Goal: Task Accomplishment & Management: Manage account settings

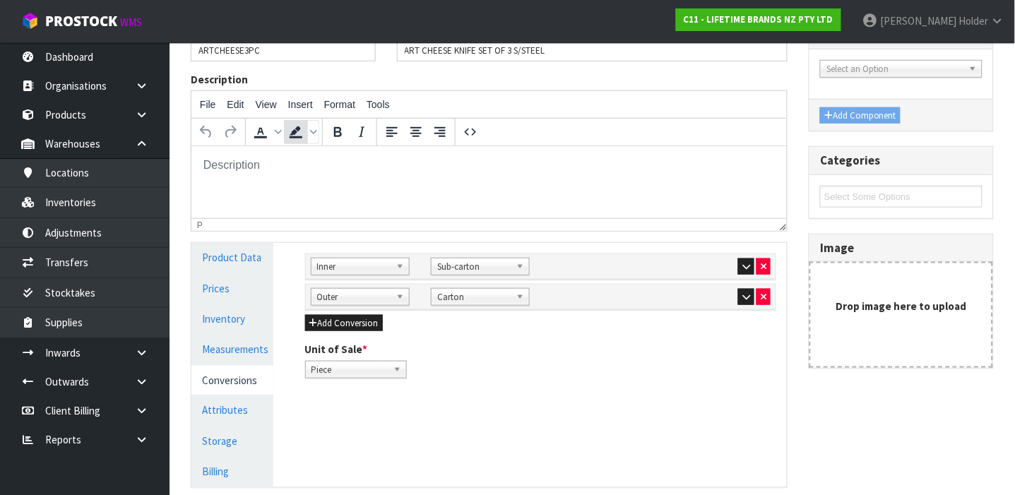
scroll to position [188, 0]
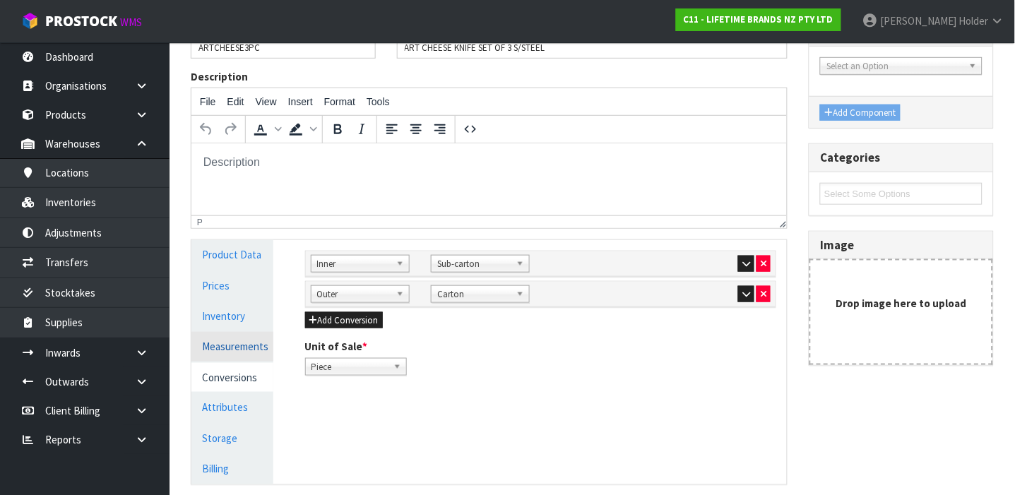
click at [230, 343] on link "Measurements" at bounding box center [232, 346] width 82 height 29
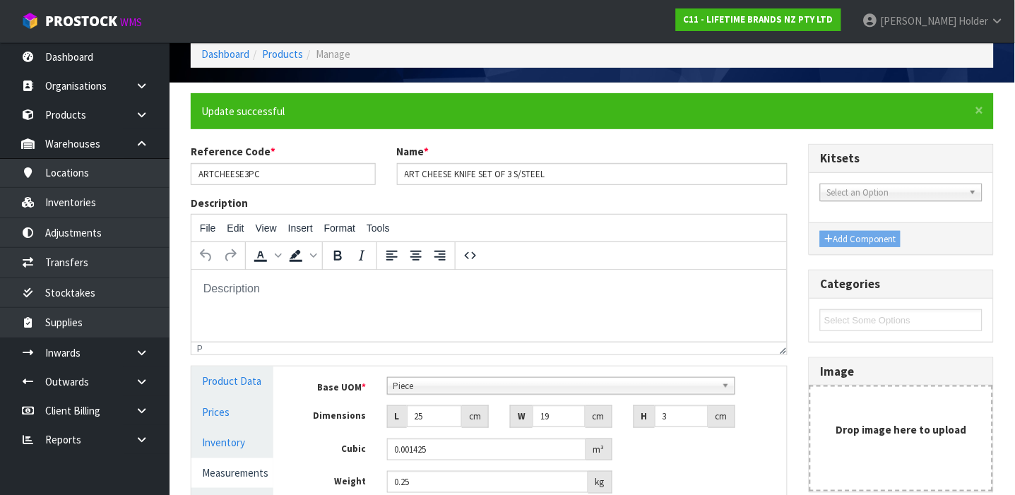
scroll to position [94, 0]
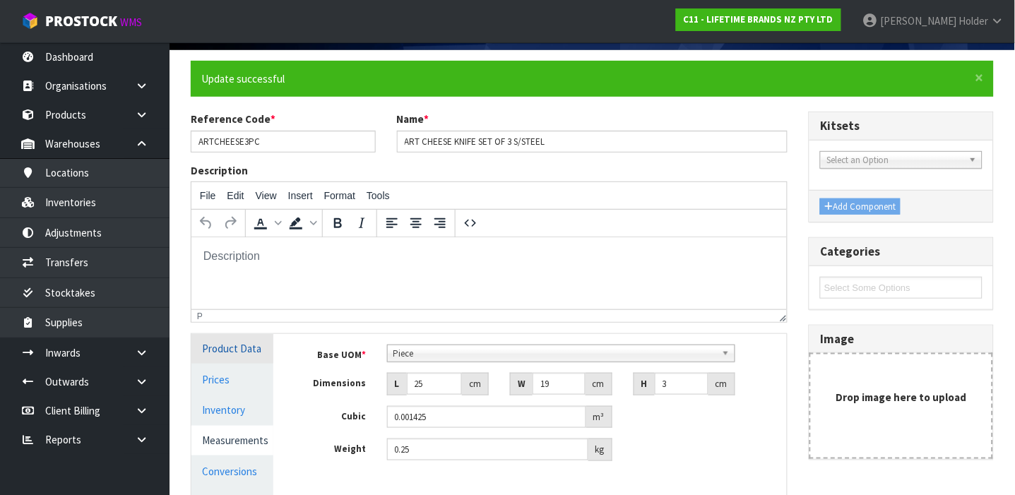
click at [249, 356] on link "Product Data" at bounding box center [232, 348] width 82 height 29
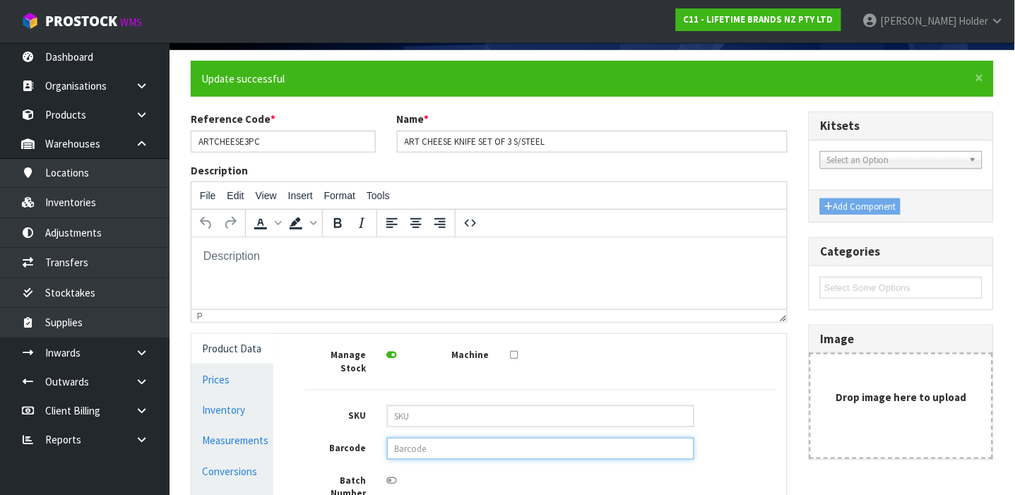
click at [452, 440] on input "text" at bounding box center [540, 449] width 307 height 22
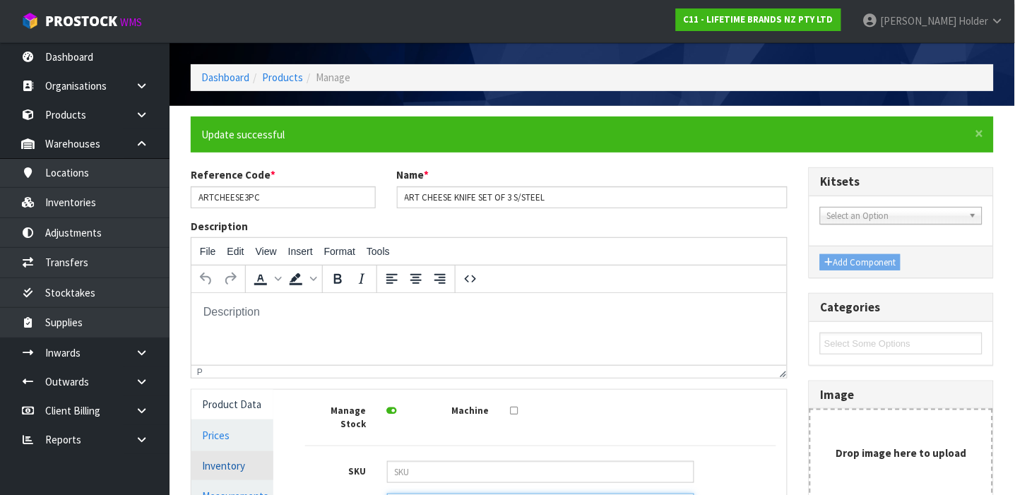
scroll to position [15, 0]
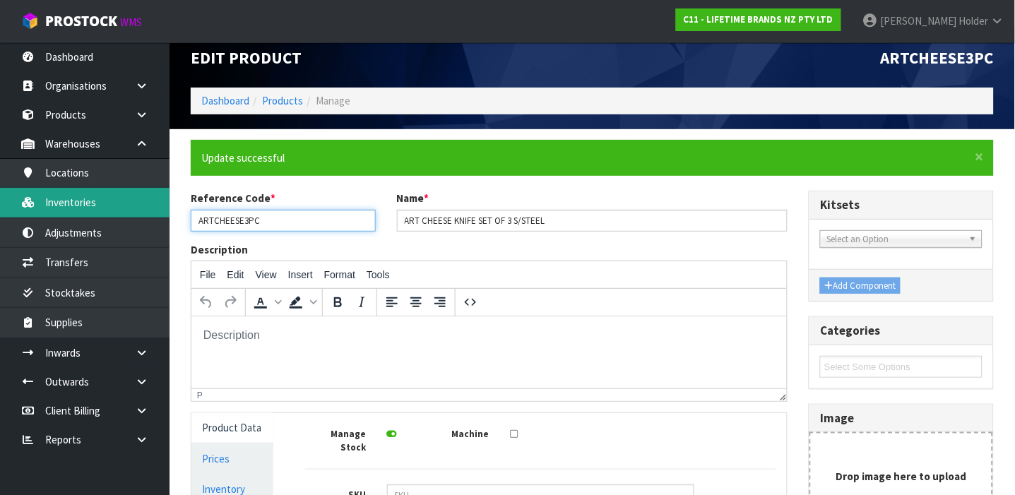
drag, startPoint x: 275, startPoint y: 220, endPoint x: 100, endPoint y: 203, distance: 175.3
click at [100, 203] on body "Toggle navigation ProStock WMS C11 - LIFETIME BRANDS NZ PTY LTD [PERSON_NAME] L…" at bounding box center [507, 232] width 1015 height 495
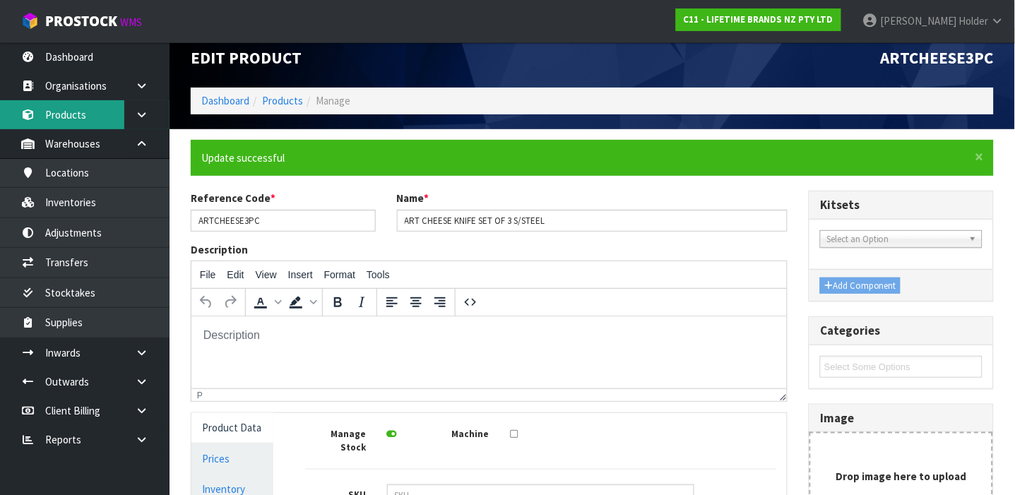
click at [87, 107] on link "Products" at bounding box center [85, 114] width 170 height 29
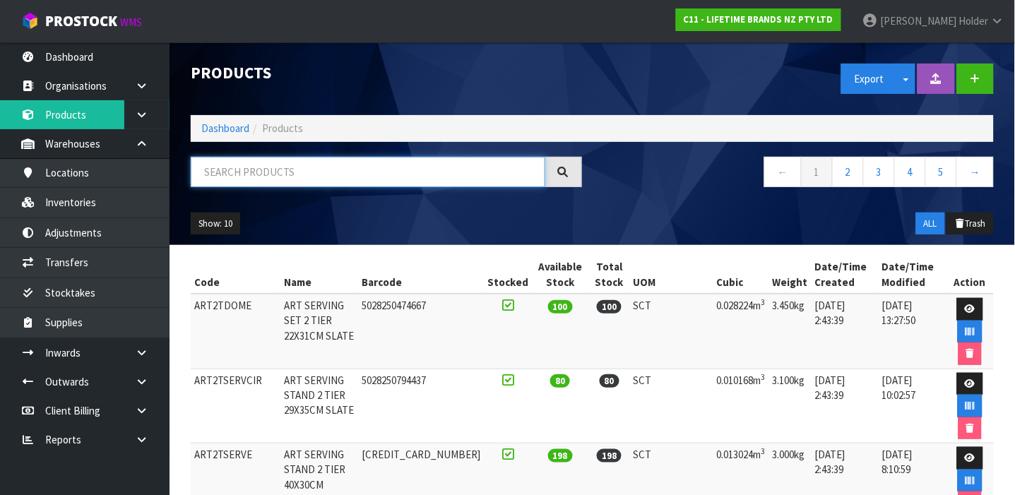
click at [318, 157] on input "text" at bounding box center [368, 172] width 355 height 30
paste input "ARTCHEESE3PC"
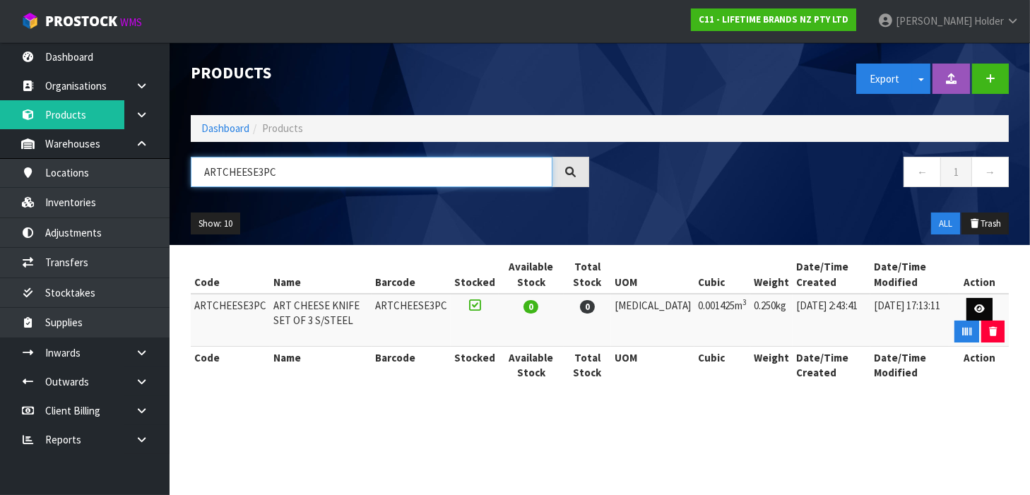
type input "ARTCHEESE3PC"
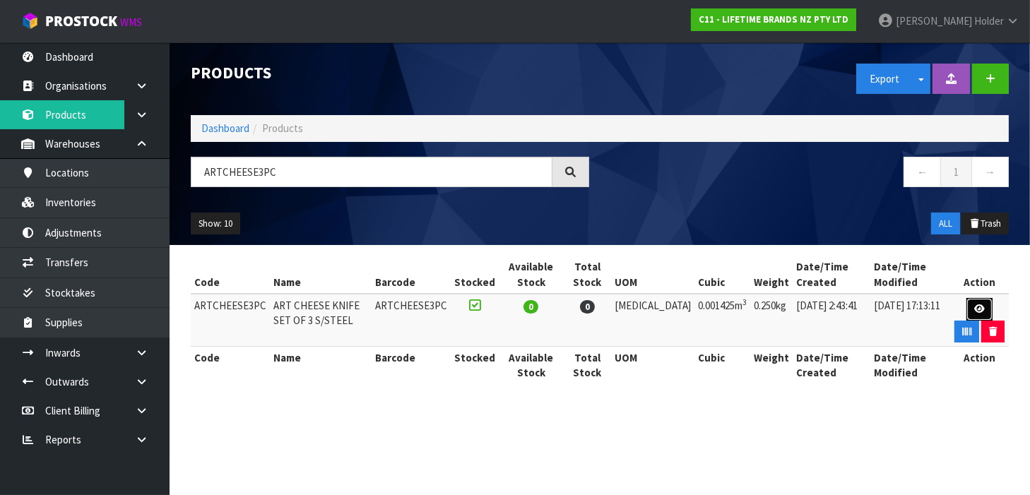
click at [974, 312] on icon at bounding box center [979, 309] width 11 height 9
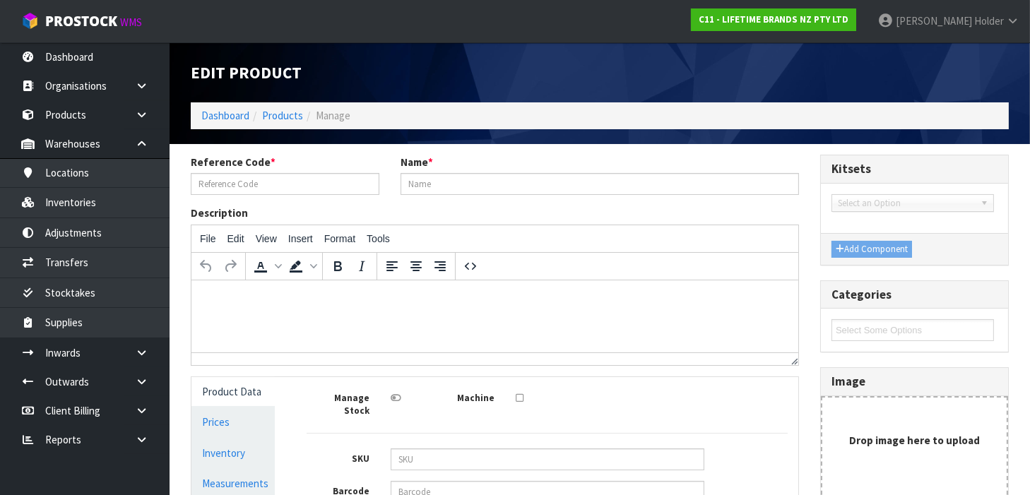
type input "ARTCHEESE3PC"
type input "ART CHEESE KNIFE SET OF 3 S/STEEL"
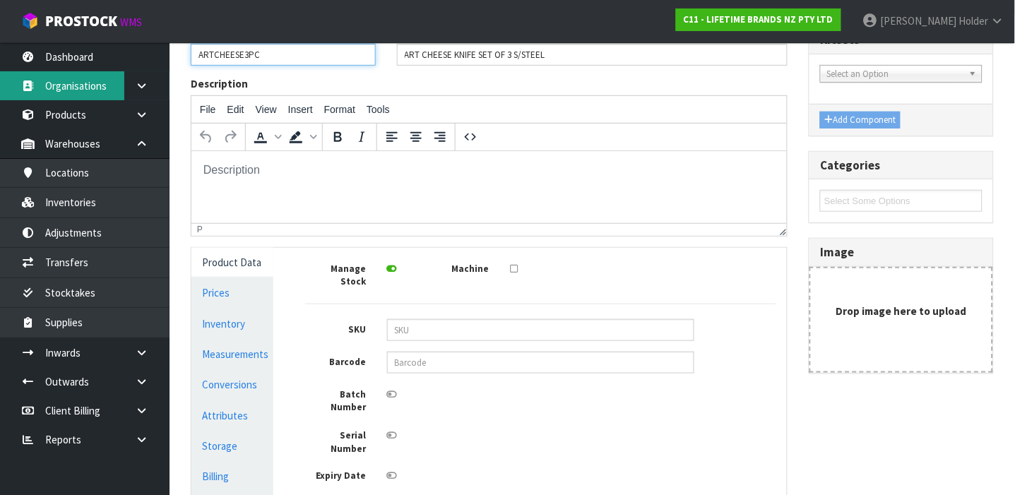
drag, startPoint x: 265, startPoint y: 52, endPoint x: 110, endPoint y: 76, distance: 157.3
click at [110, 76] on body "Toggle navigation ProStock WMS C11 - LIFETIME BRANDS NZ PTY LTD [PERSON_NAME] L…" at bounding box center [507, 118] width 1015 height 495
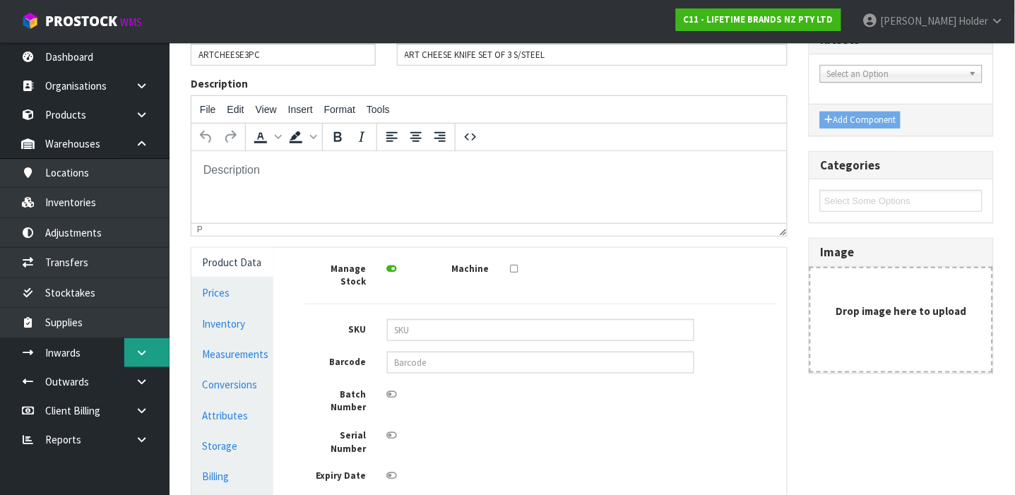
click at [156, 357] on link at bounding box center [146, 352] width 45 height 29
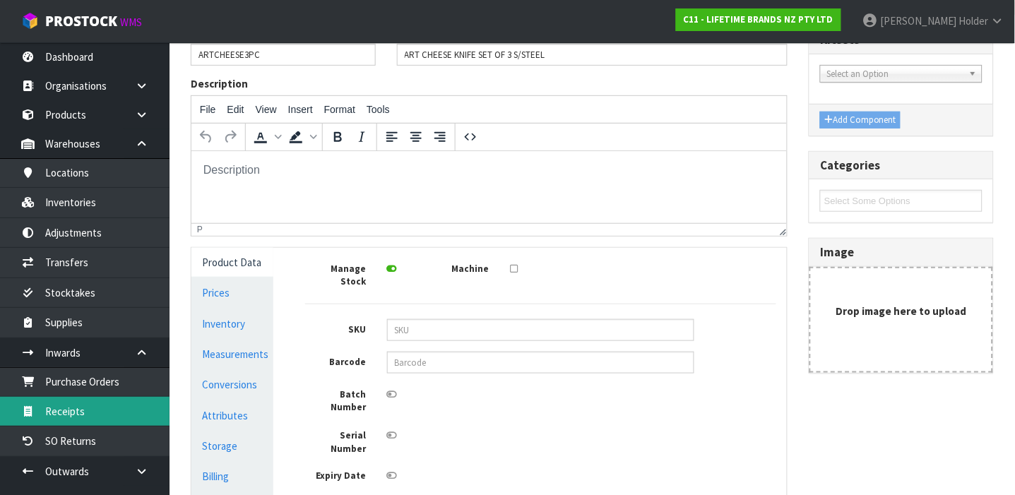
click at [52, 401] on link "Receipts" at bounding box center [85, 411] width 170 height 29
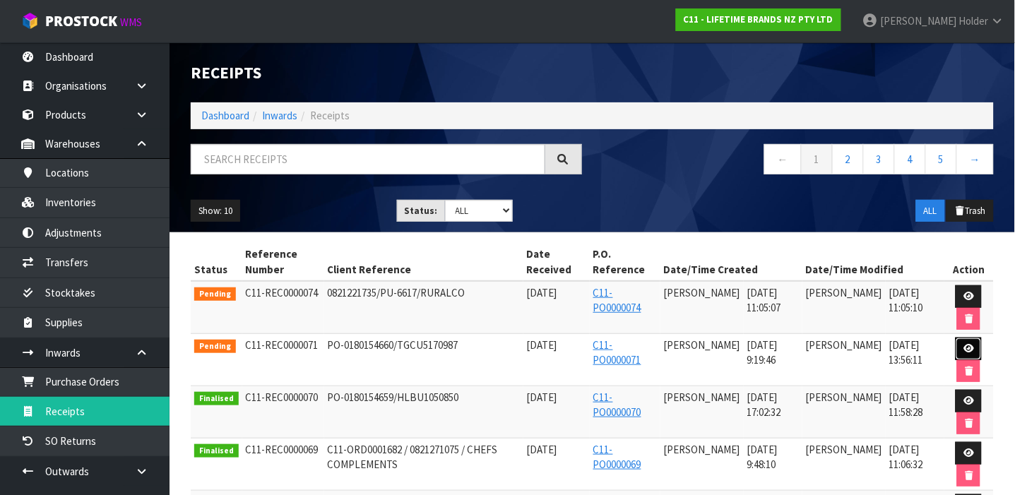
click at [974, 345] on icon at bounding box center [969, 348] width 11 height 9
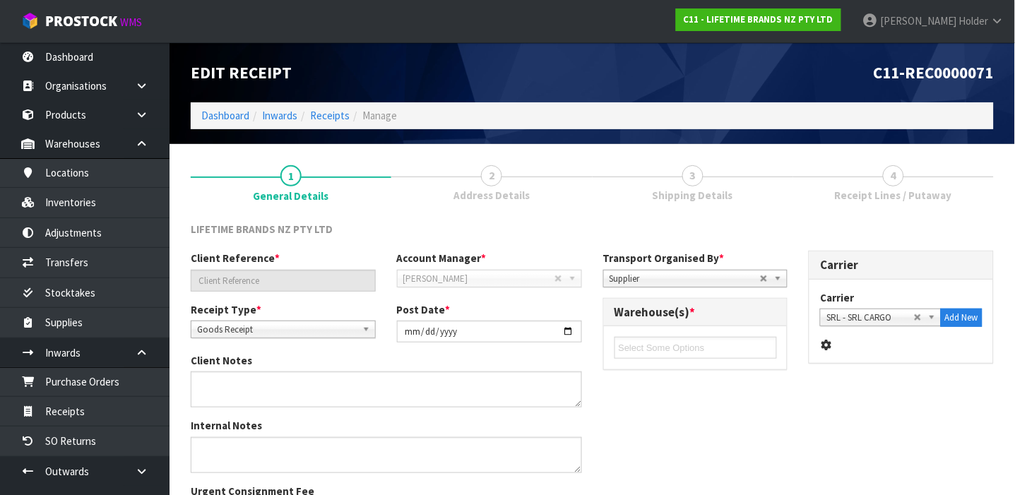
type input "PO-0180154660/TGCU5170987"
type input "[DATE]"
type textarea "PURCHASE ORDER: 4500345996-000010"
type textarea "CONTAINER NO-TGCU5170987-1334 CTNS"
type input "[PERSON_NAME]"
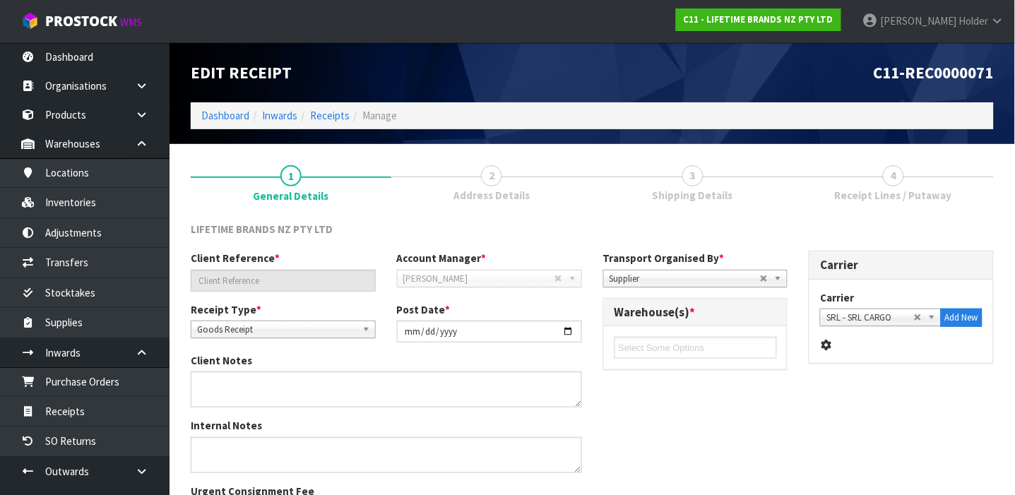
type input "[DATE]"
type input "09"
type input "19"
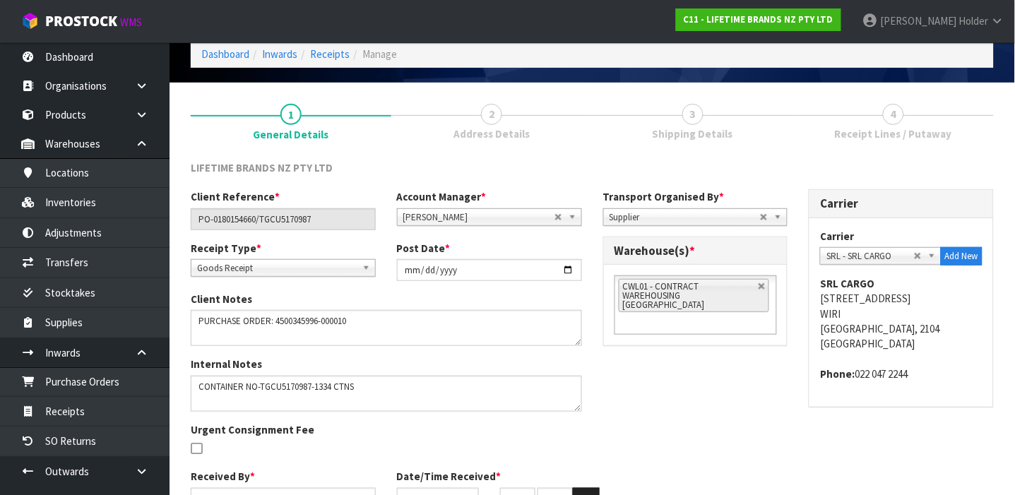
scroll to position [138, 0]
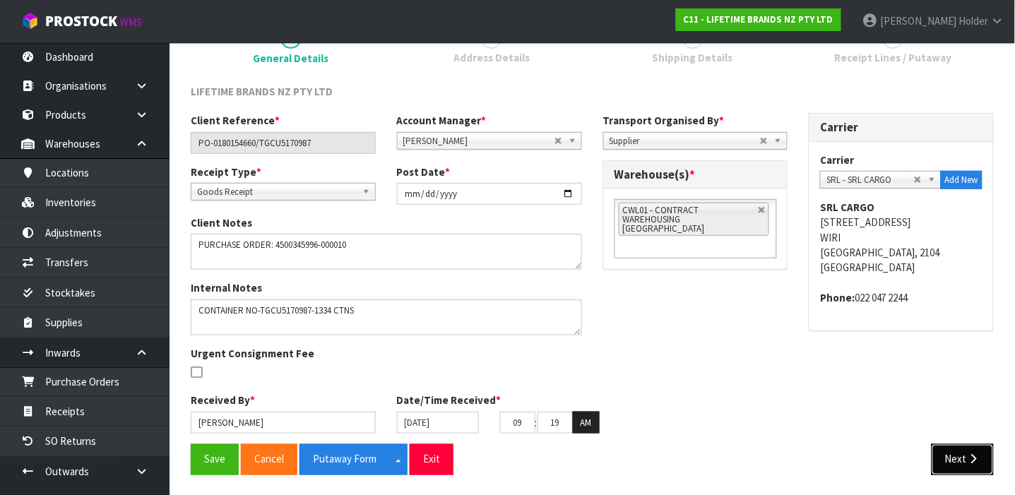
click at [974, 461] on icon "button" at bounding box center [973, 459] width 13 height 11
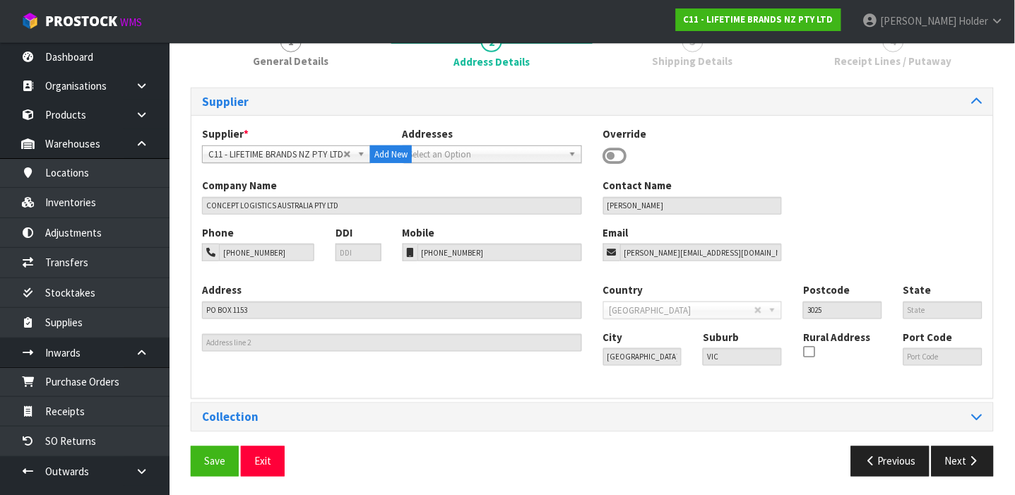
scroll to position [136, 0]
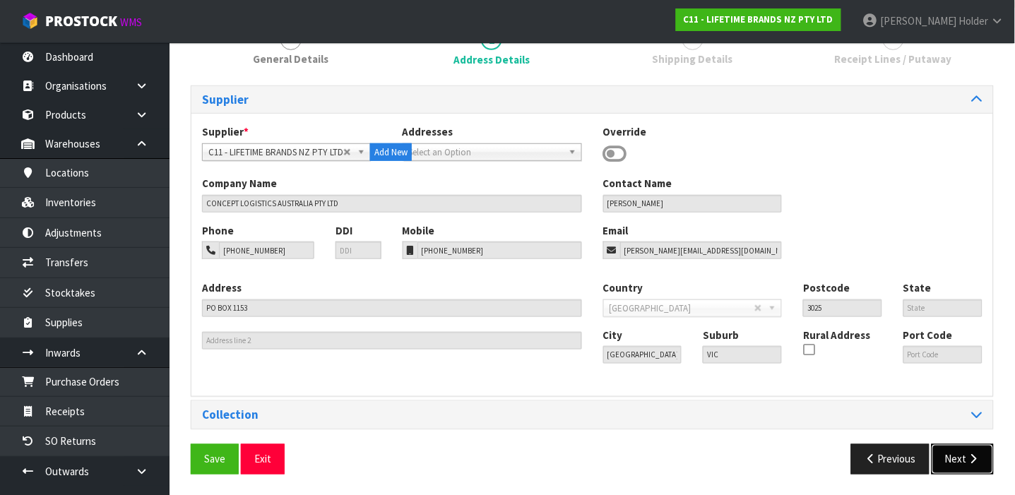
click at [974, 461] on icon "button" at bounding box center [973, 459] width 13 height 11
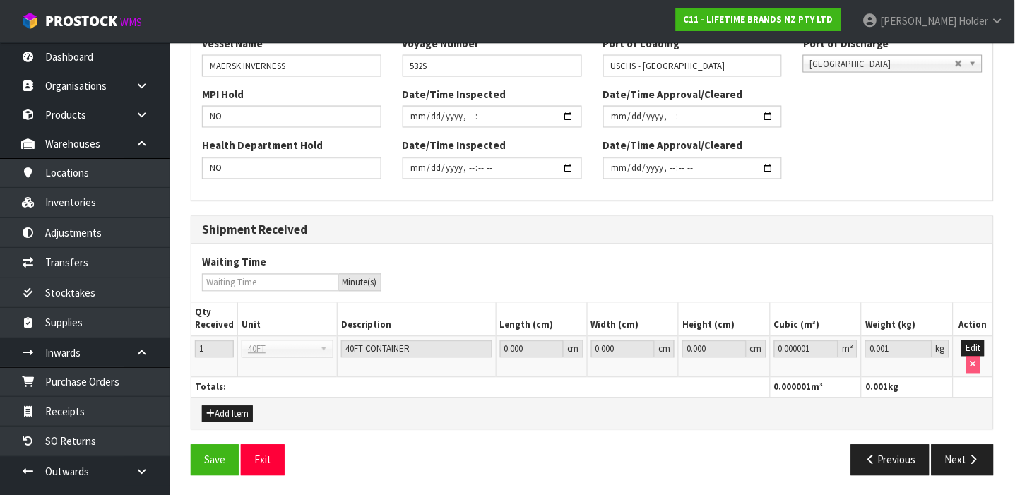
scroll to position [496, 0]
click at [956, 459] on button "Next" at bounding box center [963, 459] width 62 height 30
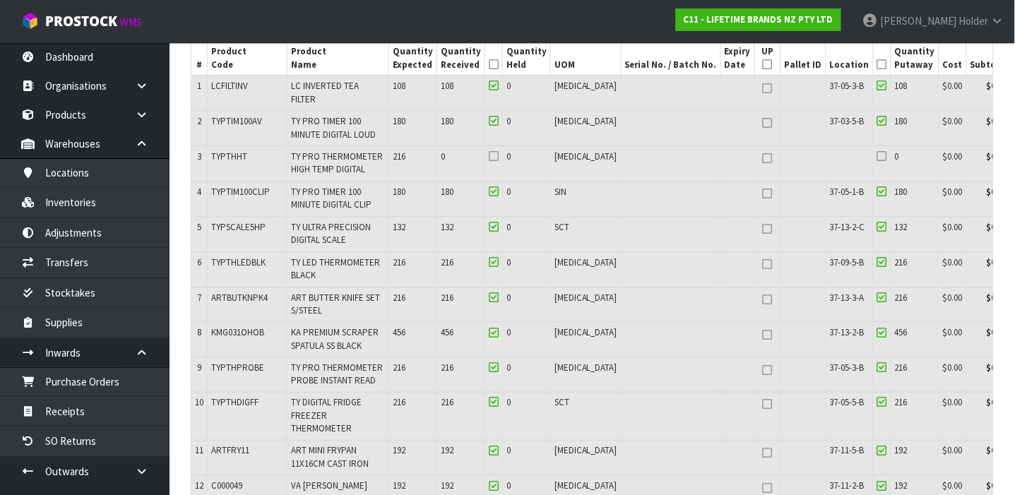
scroll to position [1132, 0]
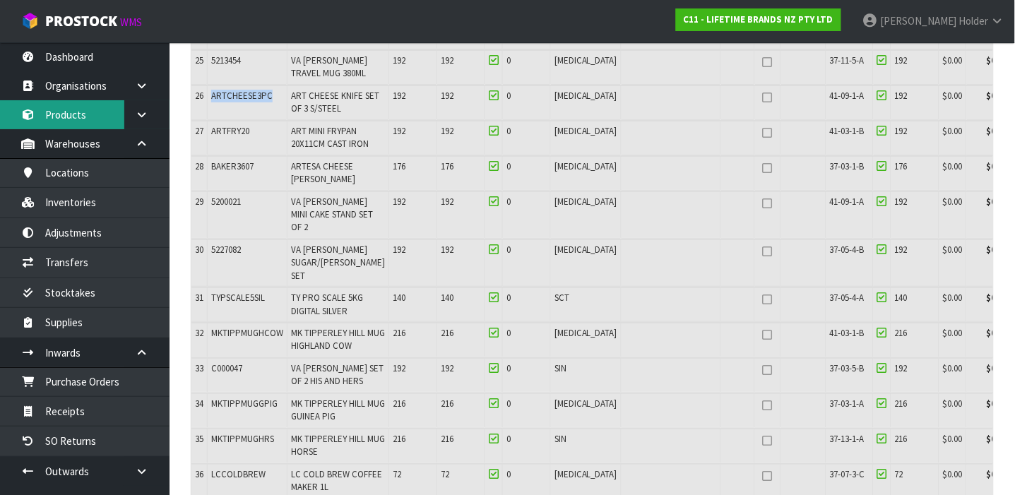
click at [64, 122] on link "Products" at bounding box center [85, 114] width 170 height 29
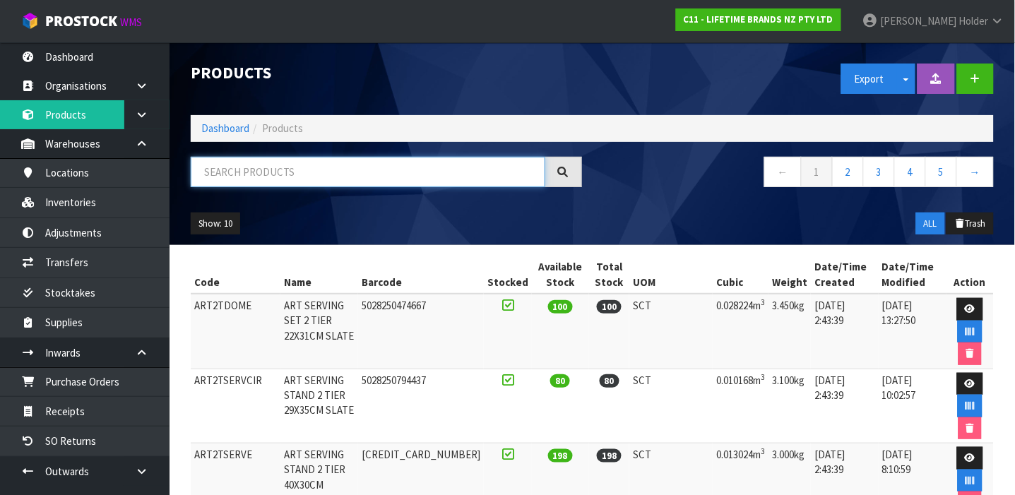
click at [218, 182] on input "text" at bounding box center [368, 172] width 355 height 30
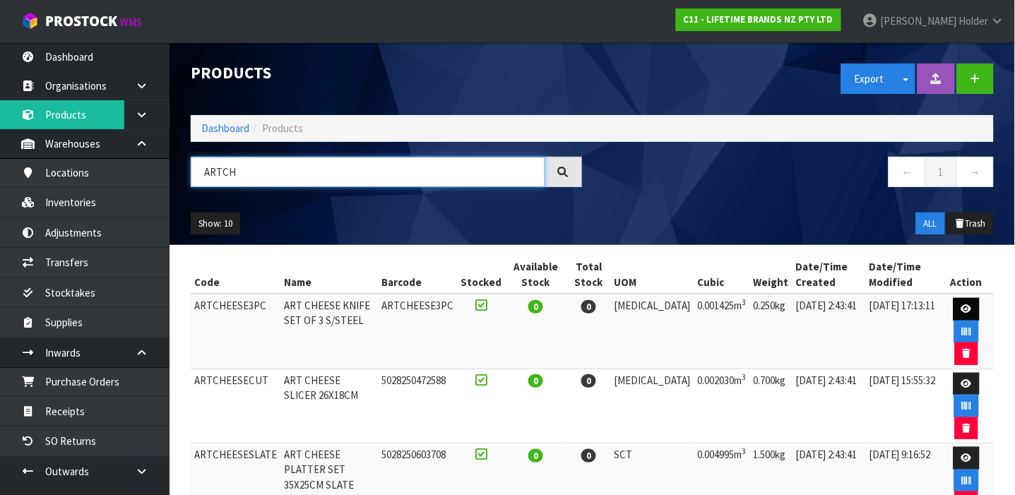
type input "ARTCH"
click at [954, 309] on link at bounding box center [967, 309] width 26 height 23
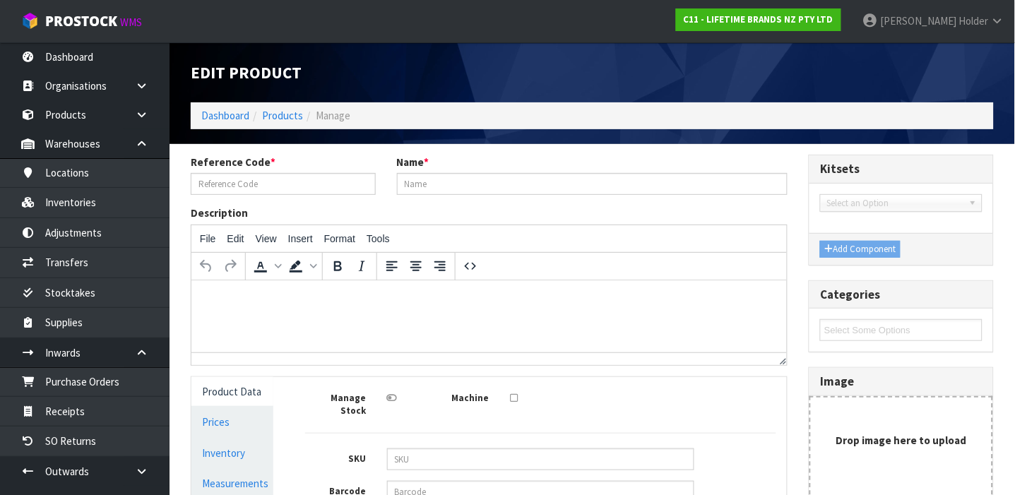
type input "ARTCHEESE3PC"
type input "ART CHEESE KNIFE SET OF 3 S/STEEL"
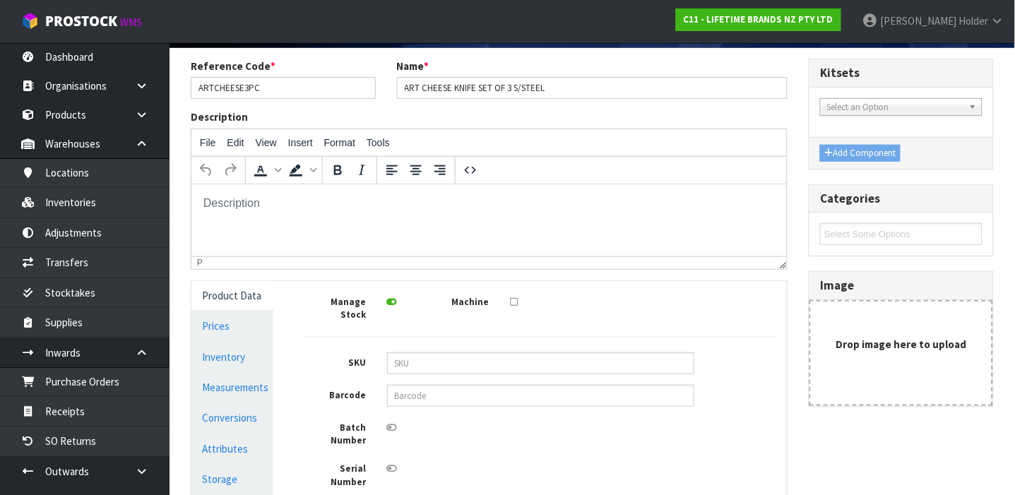
scroll to position [188, 0]
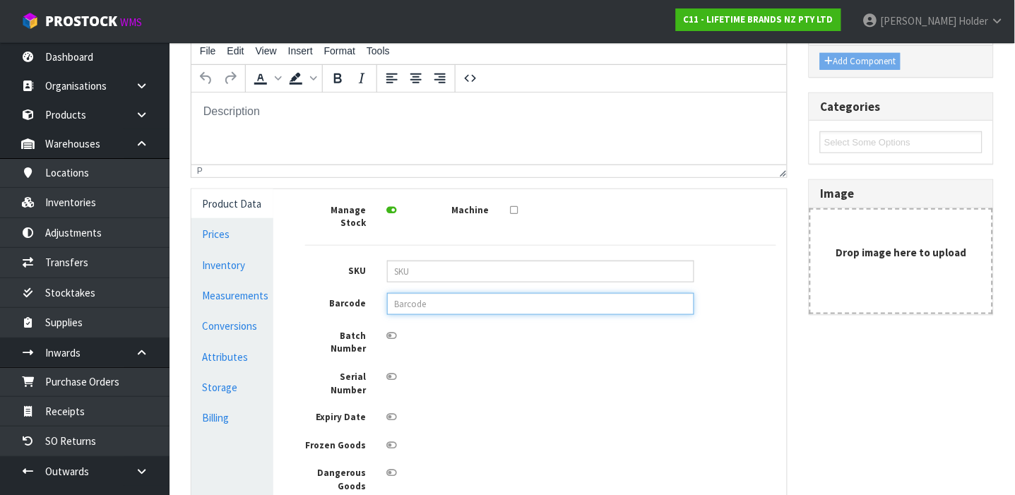
click at [443, 293] on input "text" at bounding box center [540, 304] width 307 height 22
type input "5028250583772"
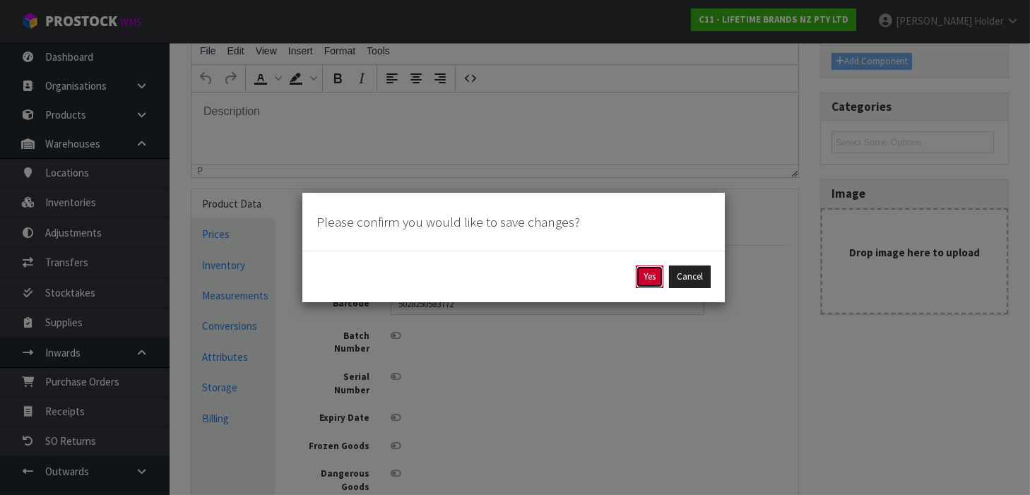
click at [641, 271] on button "Yes" at bounding box center [650, 277] width 28 height 23
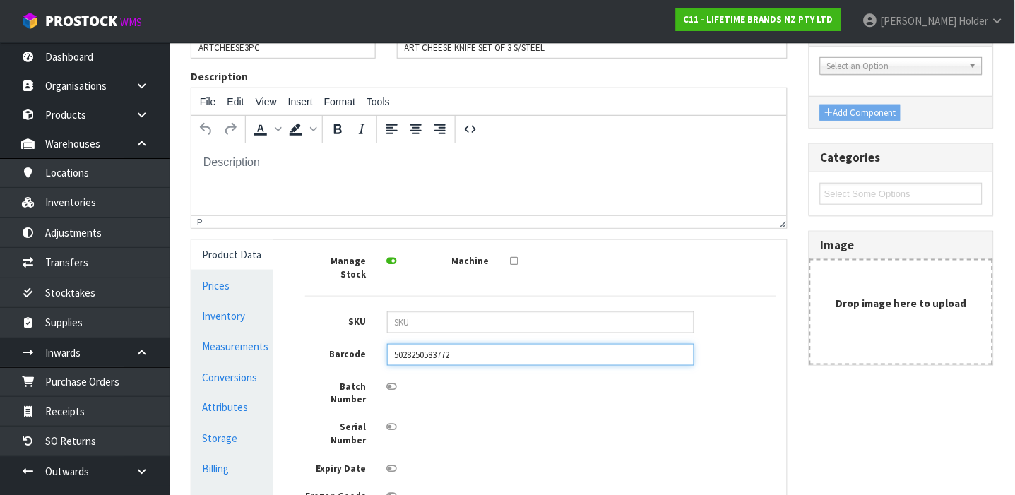
click at [431, 346] on input "5028250583772" at bounding box center [540, 355] width 307 height 22
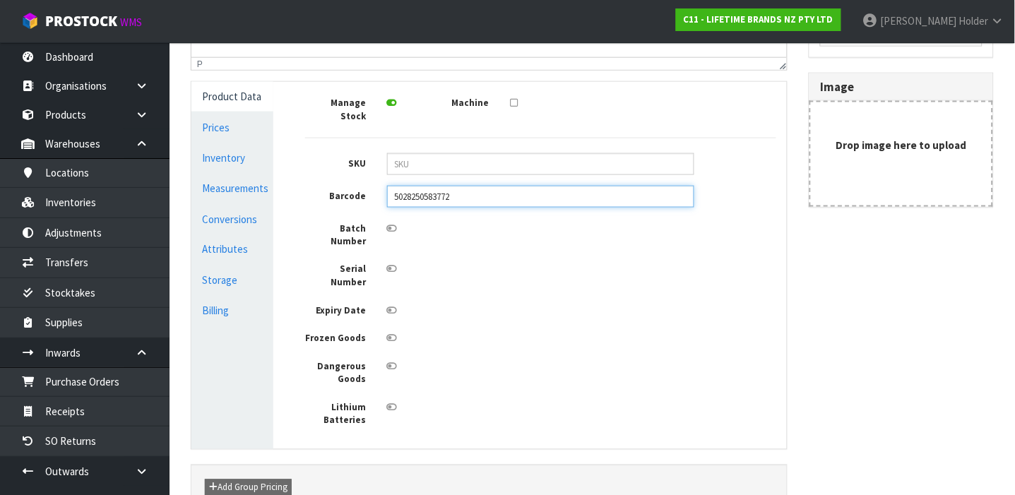
scroll to position [390, 0]
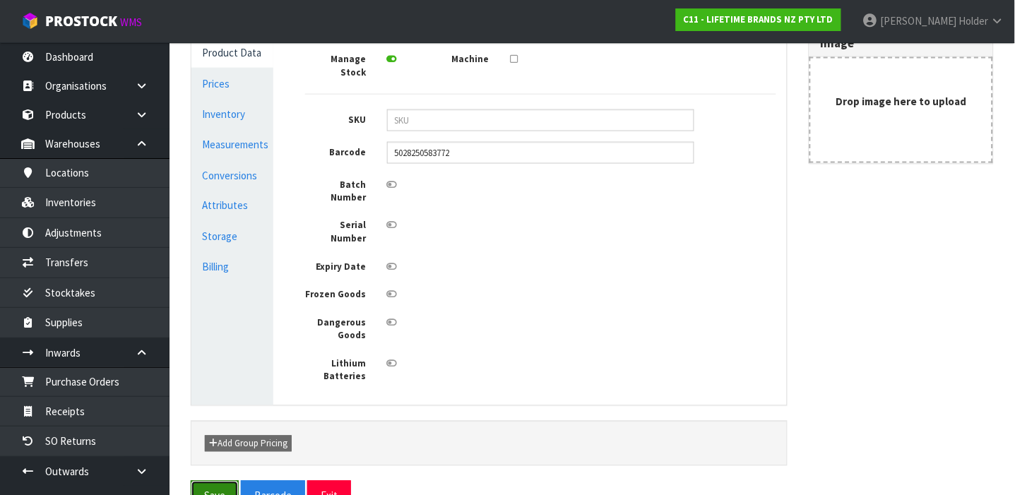
click at [199, 481] on button "Save" at bounding box center [215, 496] width 48 height 30
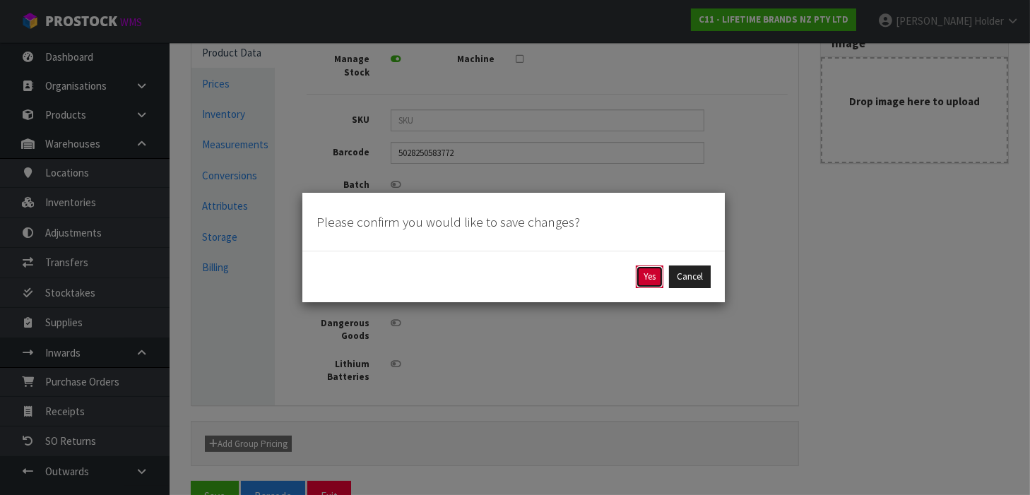
click at [647, 266] on button "Yes" at bounding box center [650, 277] width 28 height 23
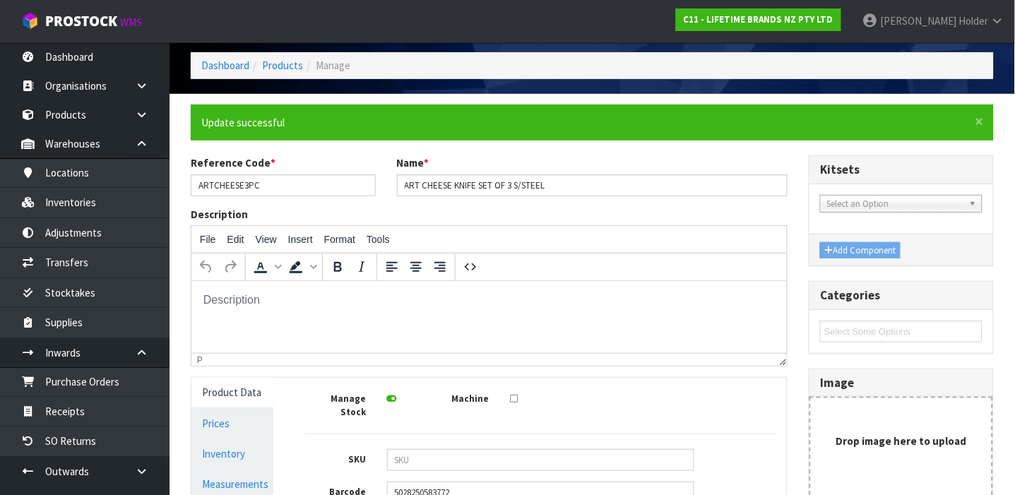
scroll to position [94, 0]
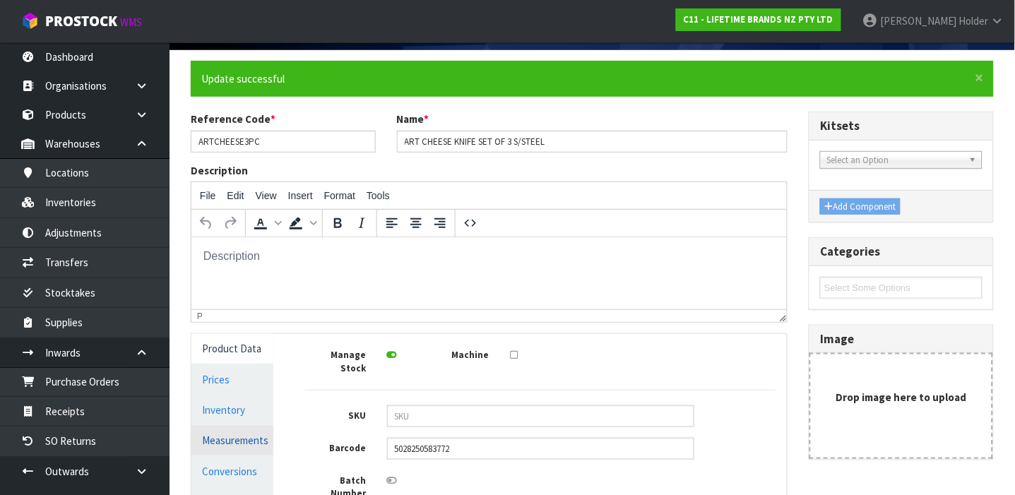
click at [237, 439] on link "Measurements" at bounding box center [232, 440] width 82 height 29
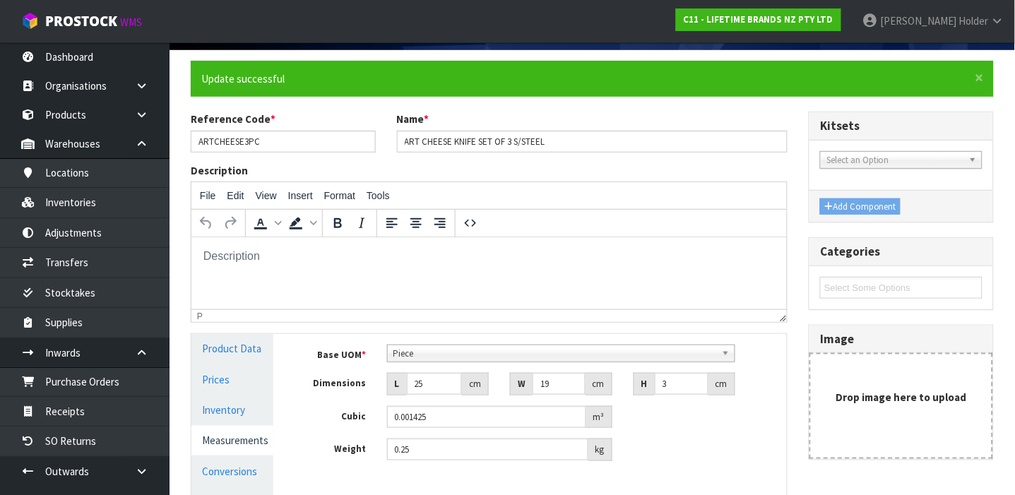
scroll to position [188, 0]
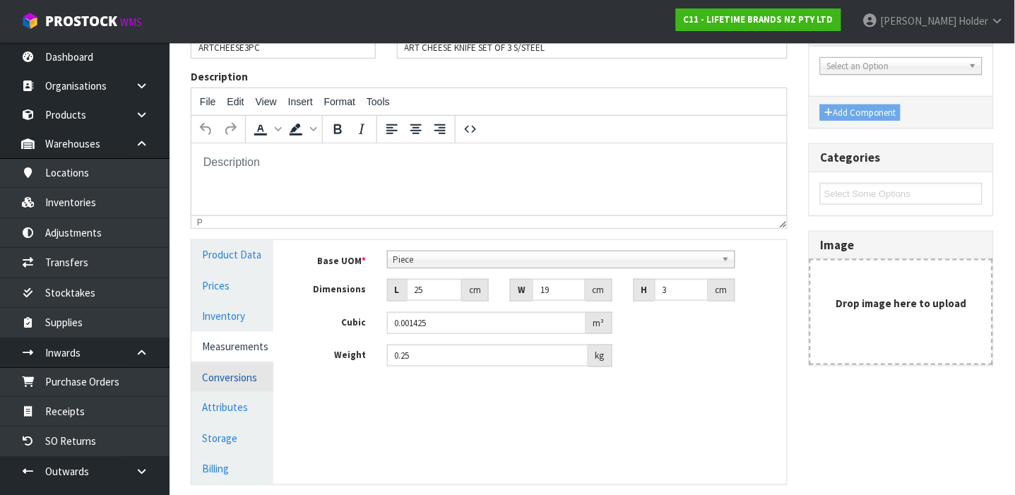
click at [249, 380] on link "Conversions" at bounding box center [232, 377] width 82 height 29
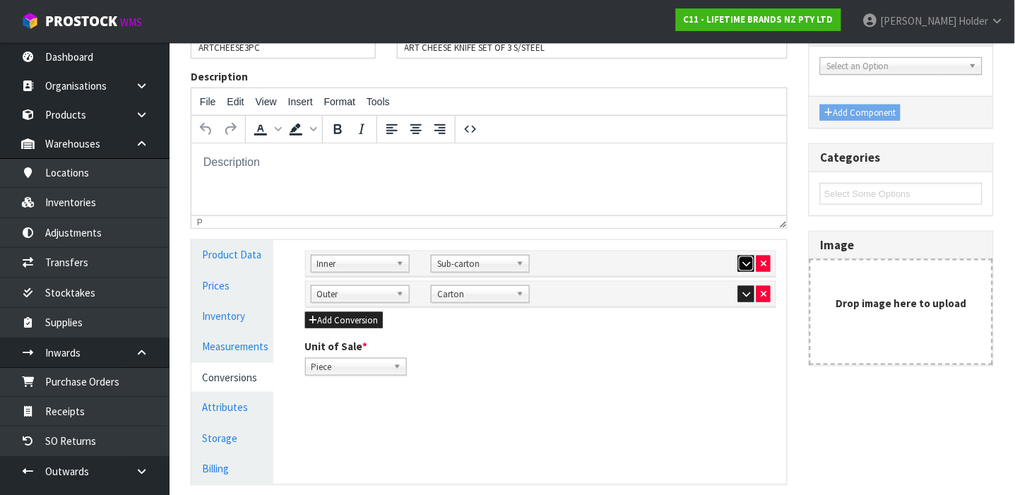
click at [749, 262] on icon "button" at bounding box center [747, 263] width 8 height 9
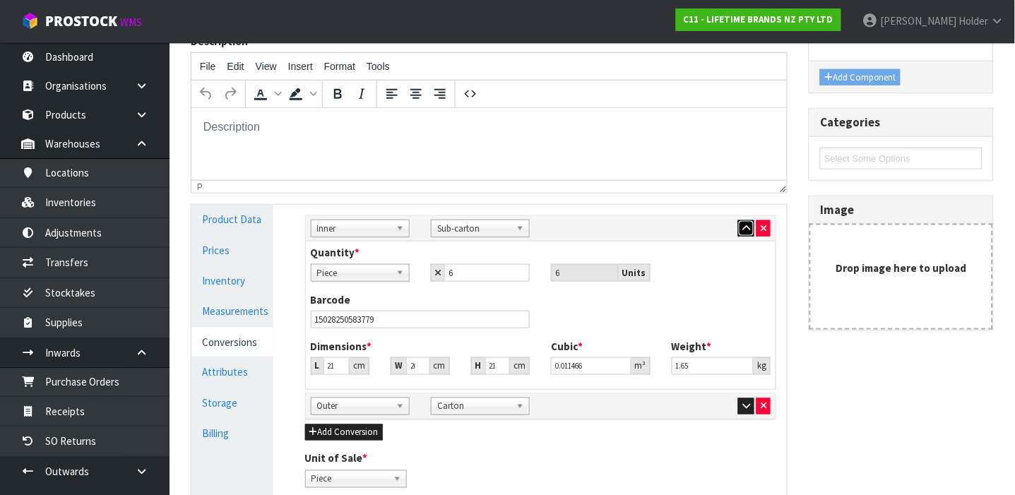
scroll to position [283, 0]
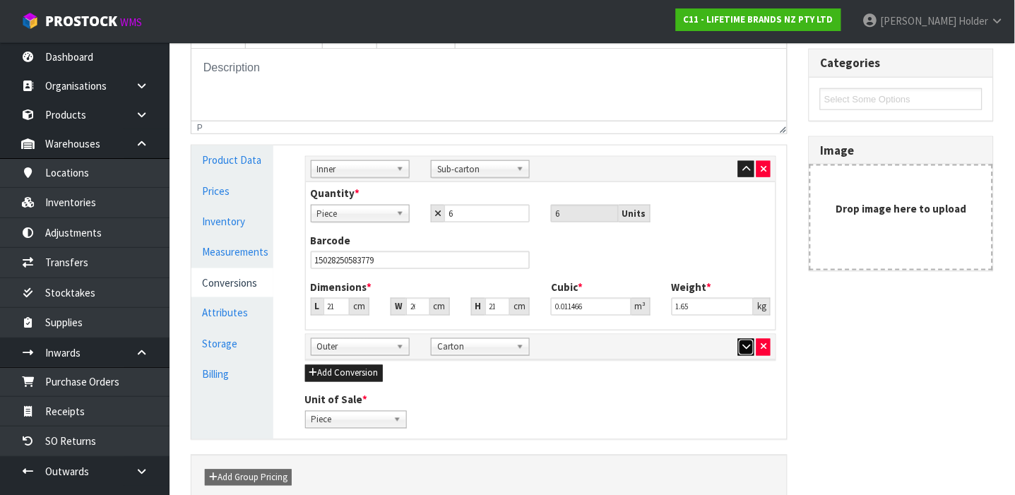
click at [741, 343] on button "button" at bounding box center [746, 347] width 16 height 17
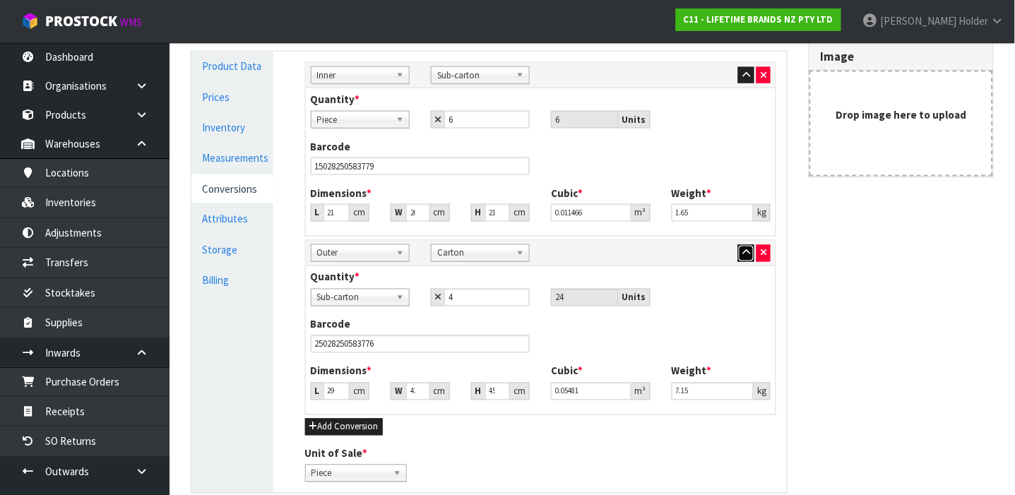
scroll to position [0, 0]
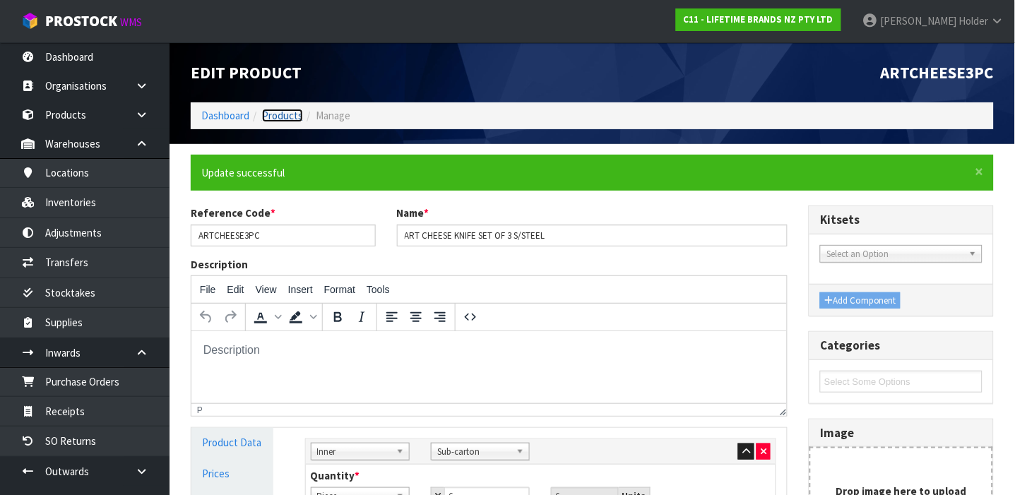
click at [288, 119] on link "Products" at bounding box center [282, 115] width 41 height 13
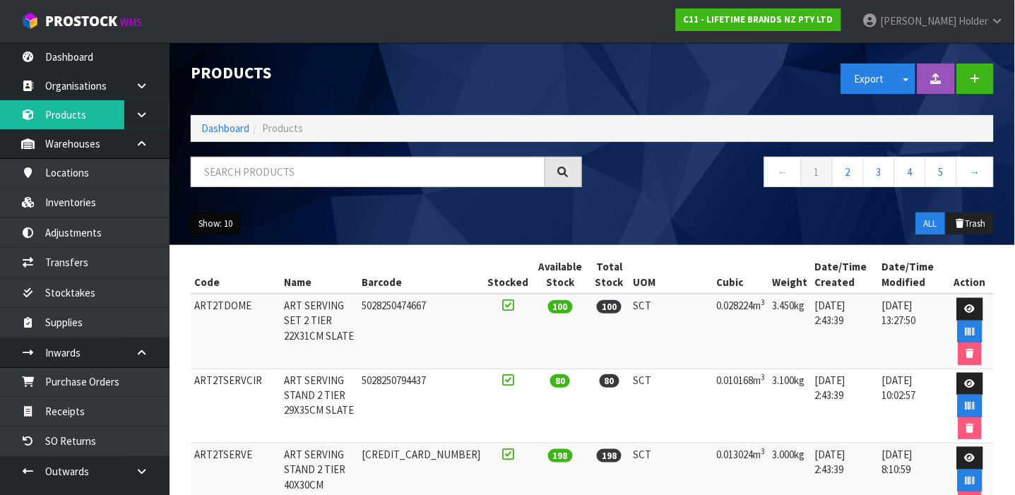
click at [230, 219] on button "Show: 10" at bounding box center [215, 224] width 49 height 23
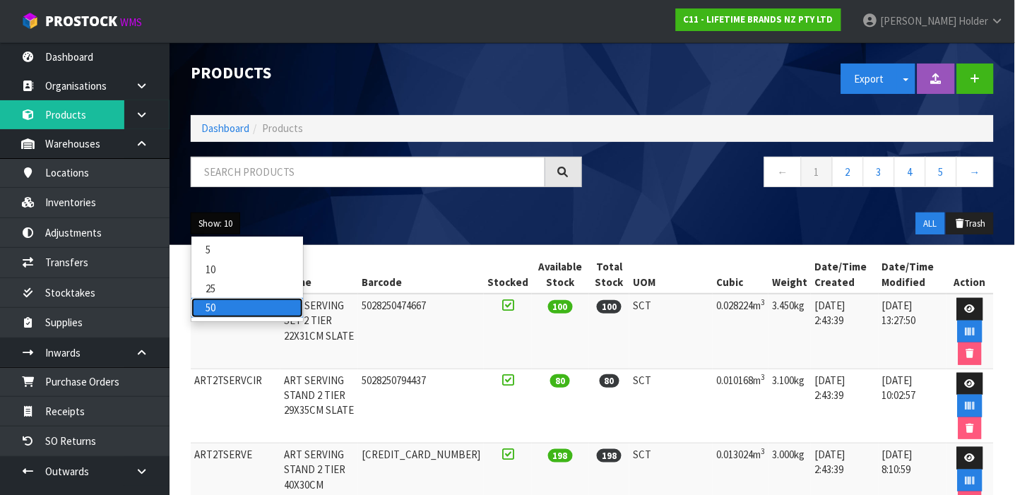
click at [252, 303] on link "50" at bounding box center [247, 307] width 112 height 19
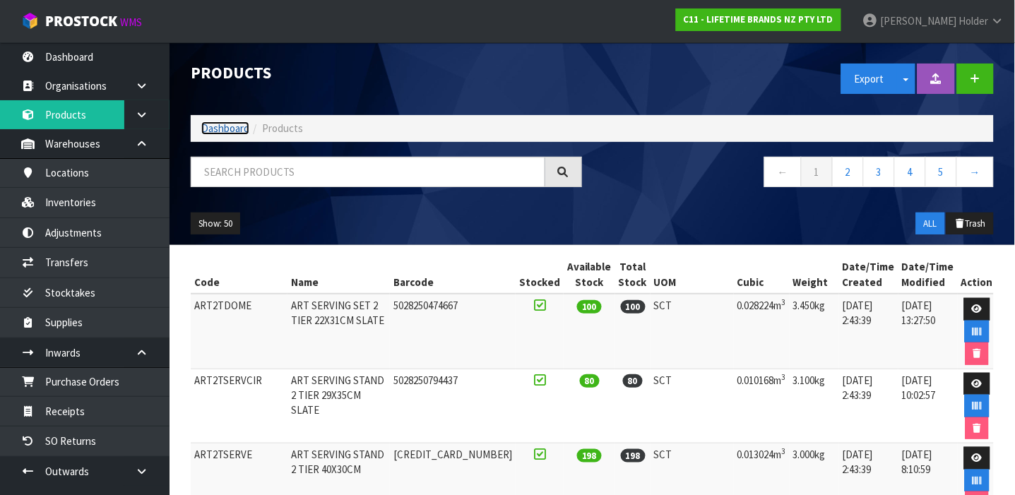
click at [237, 129] on link "Dashboard" at bounding box center [225, 128] width 48 height 13
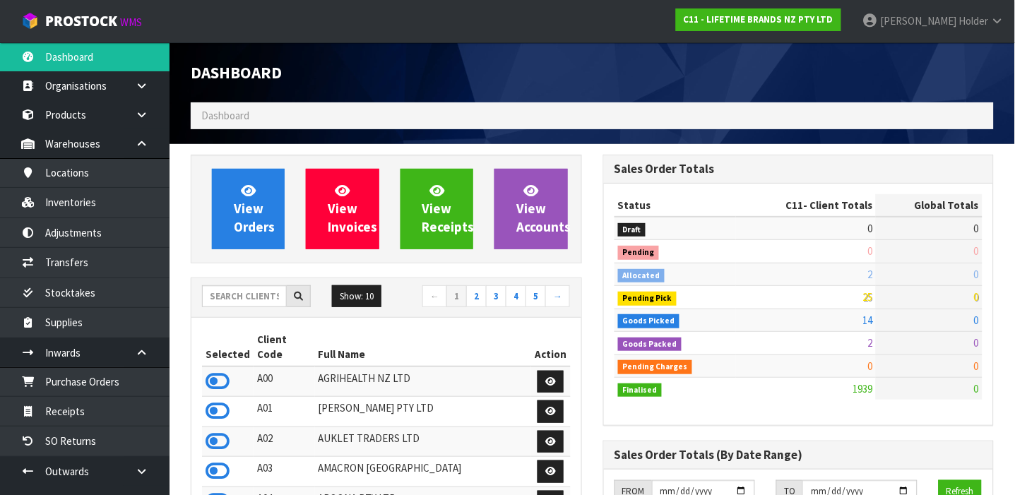
scroll to position [1160, 413]
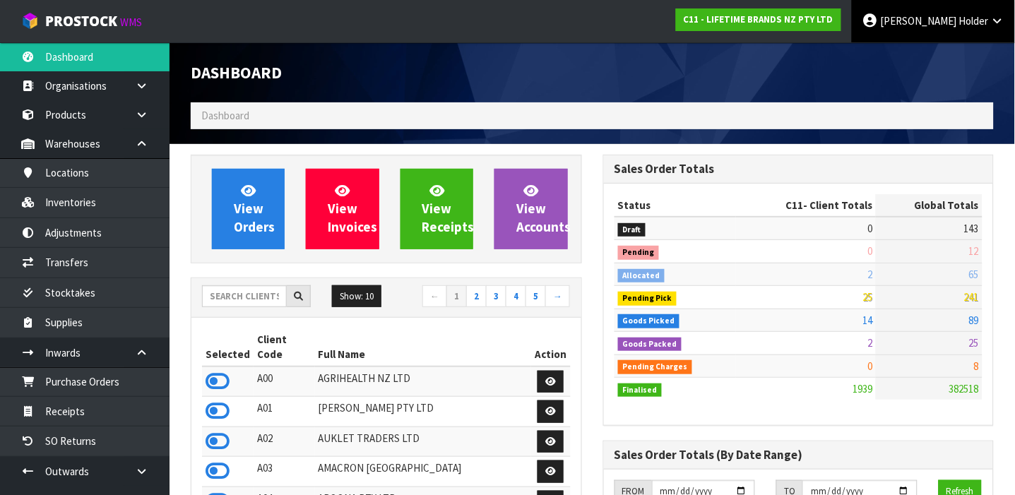
click at [956, 31] on link "[PERSON_NAME]" at bounding box center [933, 21] width 163 height 42
click at [964, 23] on span "Holder" at bounding box center [975, 20] width 30 height 13
click at [964, 45] on ul "Logout" at bounding box center [958, 56] width 113 height 28
click at [963, 32] on link "[PERSON_NAME]" at bounding box center [933, 21] width 163 height 42
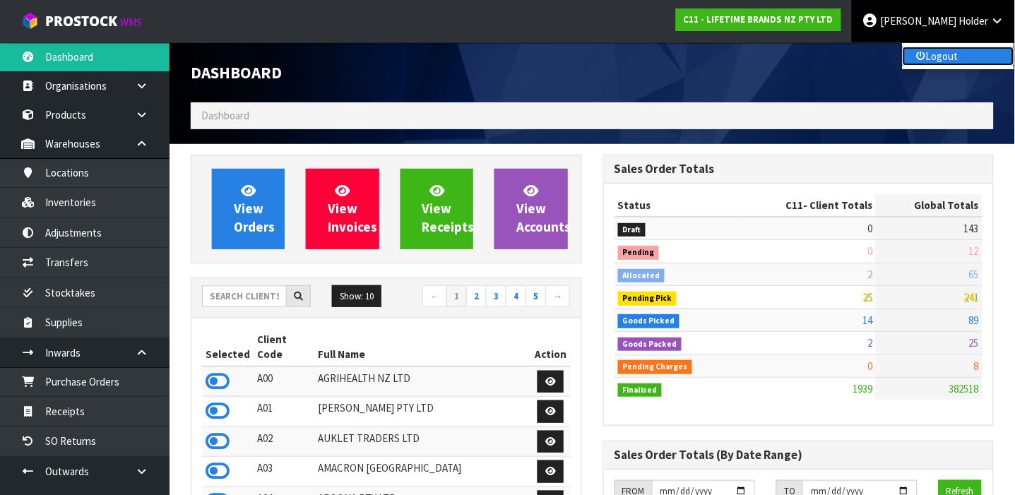
click at [962, 59] on link "Logout" at bounding box center [959, 56] width 112 height 19
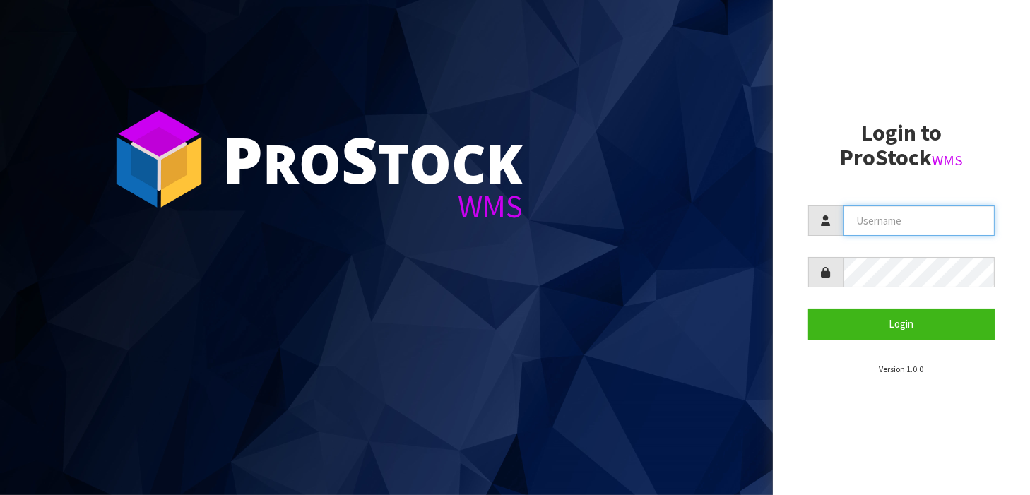
click at [878, 213] on input "text" at bounding box center [920, 221] width 152 height 30
type input "[PERSON_NAME]"
click at [808, 309] on button "Login" at bounding box center [901, 324] width 187 height 30
